Goal: Information Seeking & Learning: Check status

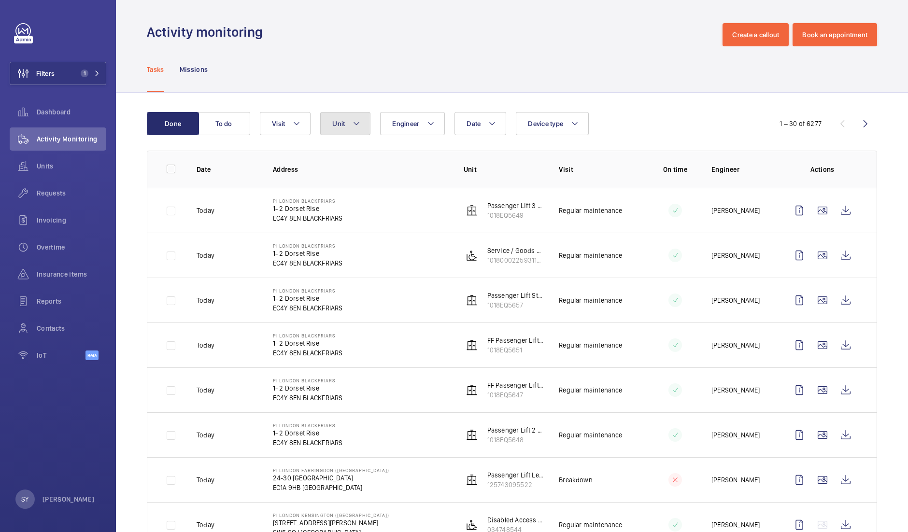
click at [350, 124] on button "Unit" at bounding box center [345, 123] width 50 height 23
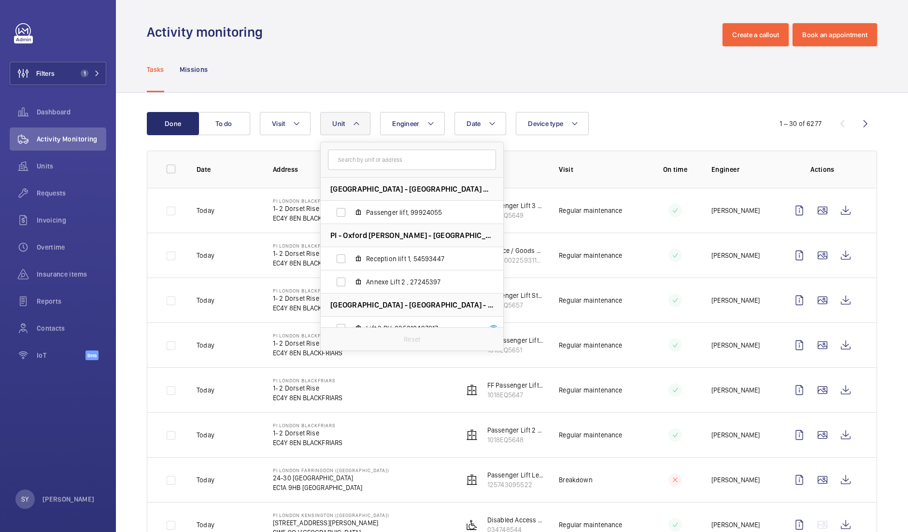
click at [369, 164] on input "text" at bounding box center [412, 160] width 168 height 20
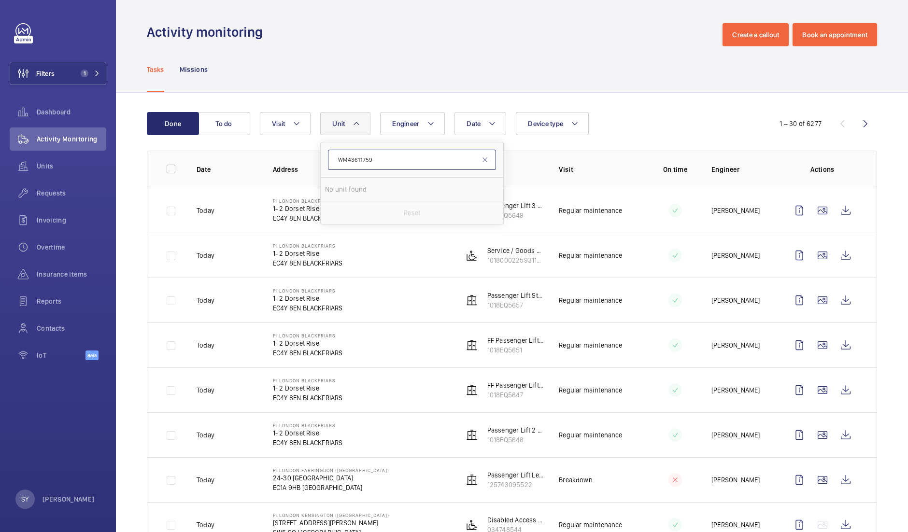
paste input "text"
type input "WM43611759"
click at [62, 67] on button "Filters 1" at bounding box center [58, 73] width 97 height 23
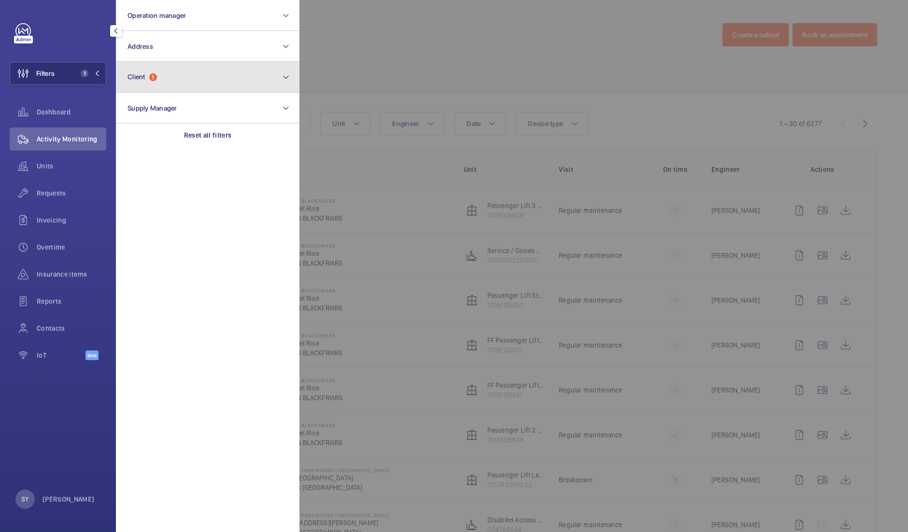
click at [182, 85] on button "Client 1" at bounding box center [208, 77] width 184 height 31
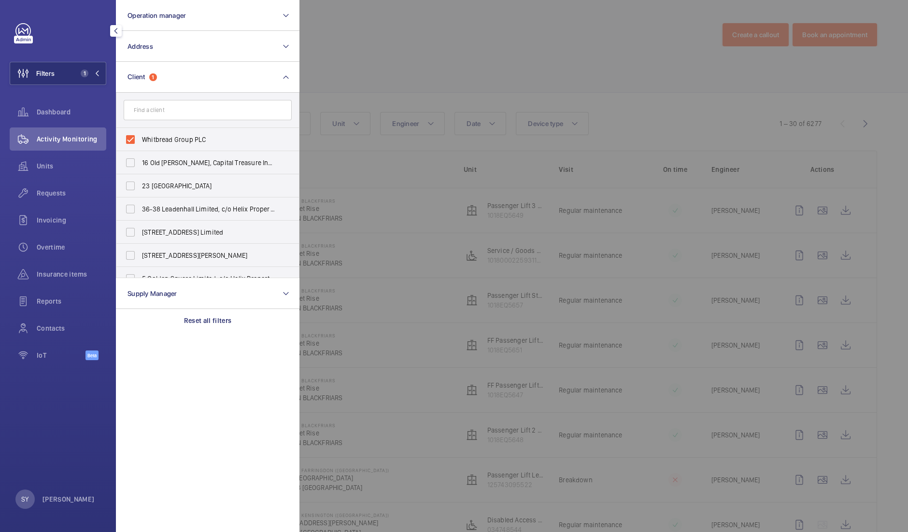
click at [180, 145] on label "Whitbread Group PLC" at bounding box center [200, 139] width 168 height 23
click at [140, 145] on input "Whitbread Group PLC" at bounding box center [130, 139] width 19 height 19
checkbox input "false"
click at [415, 51] on div at bounding box center [753, 266] width 908 height 532
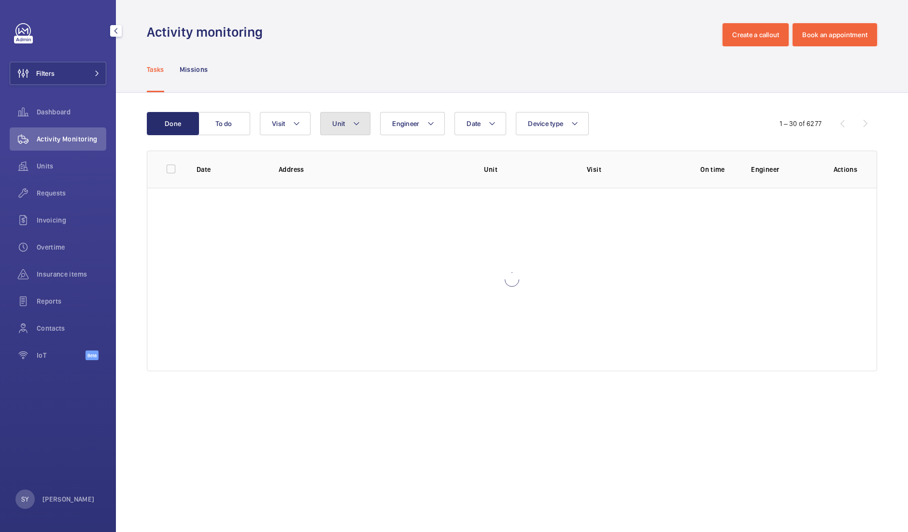
click at [339, 132] on button "Unit" at bounding box center [345, 123] width 50 height 23
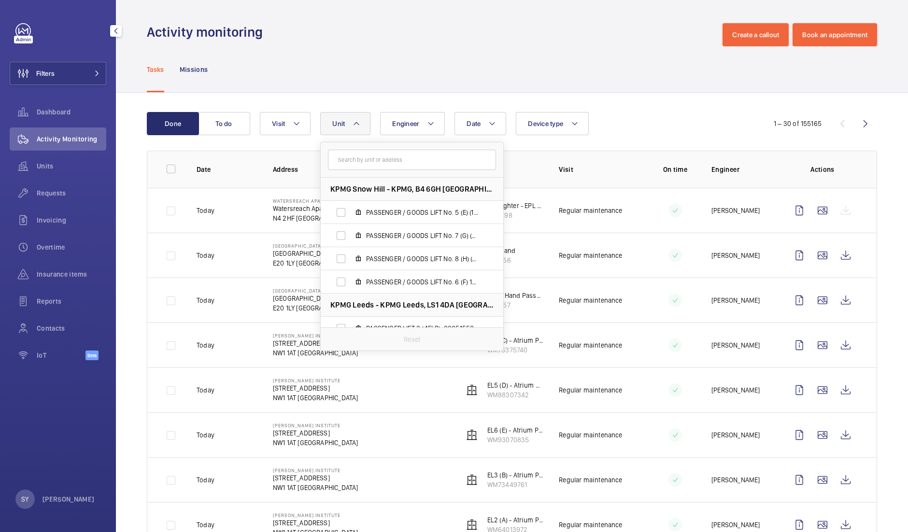
click at [345, 157] on input "text" at bounding box center [412, 160] width 168 height 20
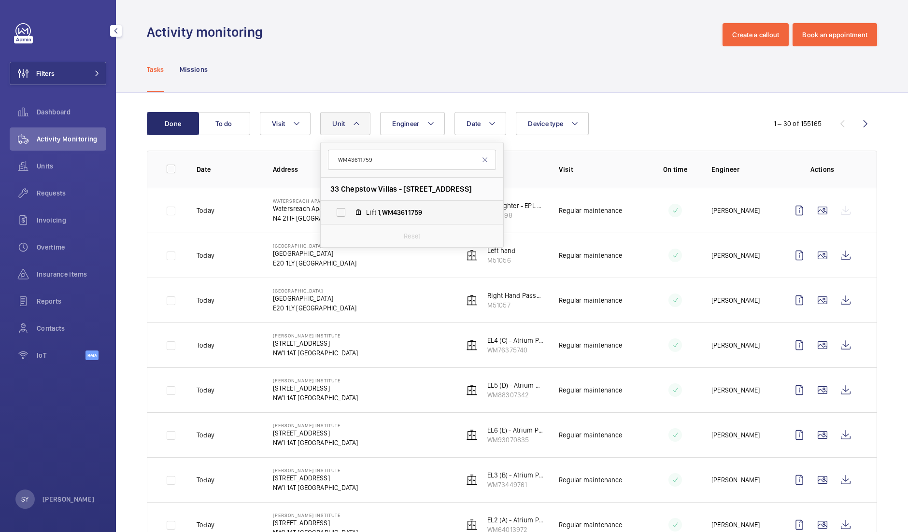
type input "WM43611759"
click at [401, 209] on span "WM43611759" at bounding box center [402, 213] width 41 height 8
click at [351, 209] on input "Lift 1, WM43611759" at bounding box center [340, 212] width 19 height 19
checkbox input "true"
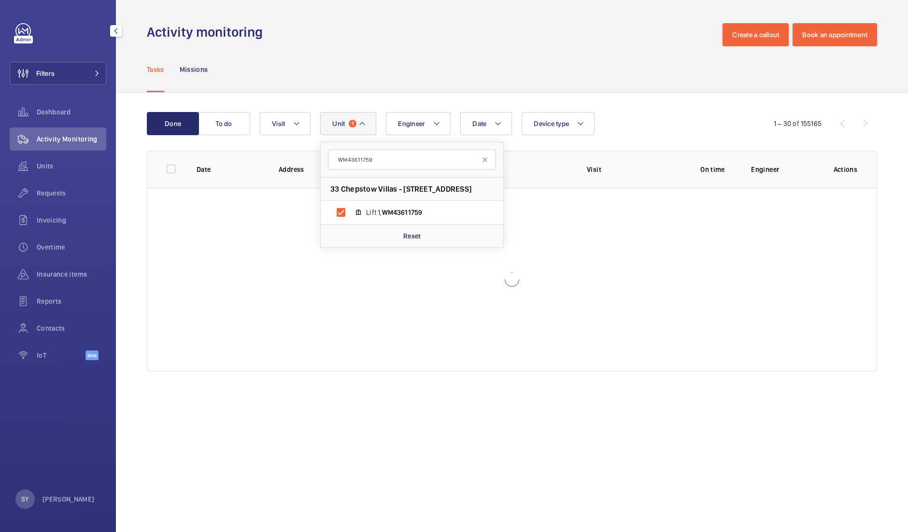
click at [620, 110] on div "Done To do Date Engineer Unit 1 WM43611759 33 Chepstow Villas - 33 [GEOGRAPHIC_…" at bounding box center [512, 244] width 792 height 302
